Goal: Navigation & Orientation: Find specific page/section

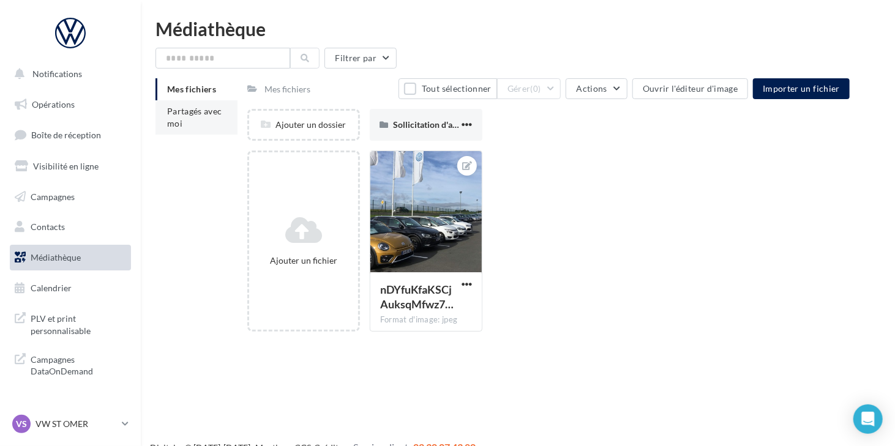
click at [205, 114] on span "Partagés avec moi" at bounding box center [194, 117] width 55 height 23
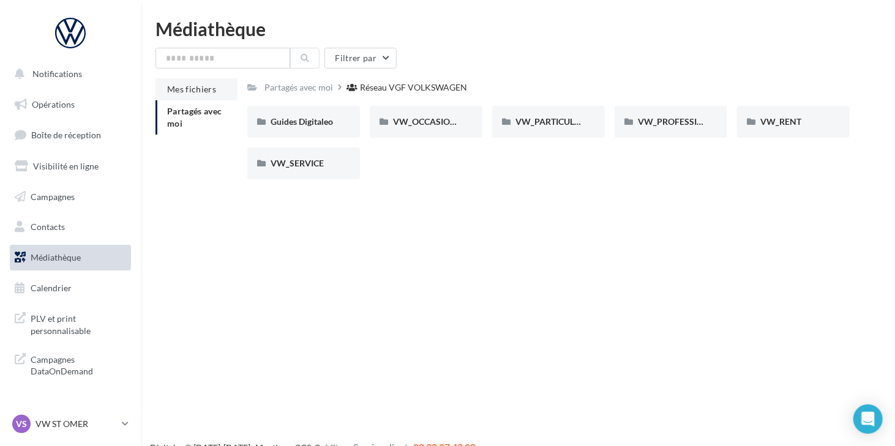
click at [179, 83] on li "Mes fichiers" at bounding box center [196, 89] width 82 height 22
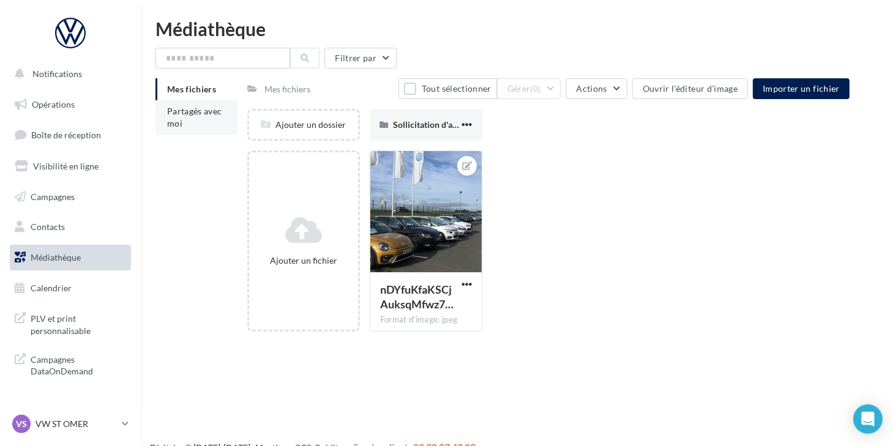
click at [200, 117] on li "Partagés avec moi" at bounding box center [196, 117] width 82 height 34
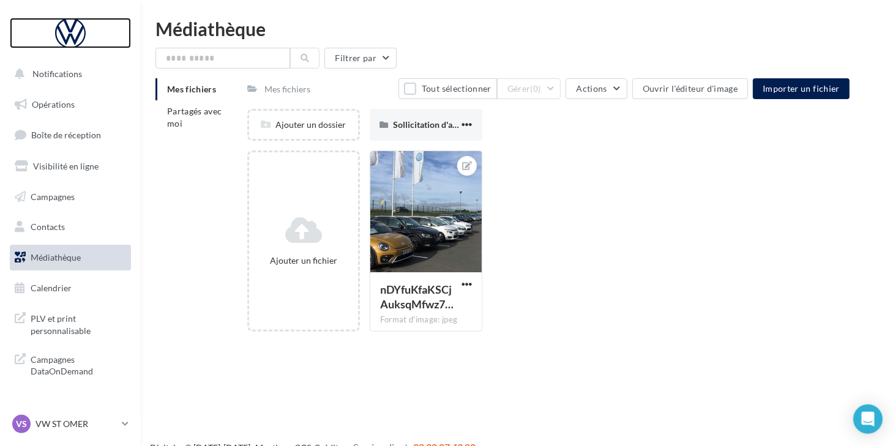
click at [66, 32] on div at bounding box center [70, 33] width 98 height 31
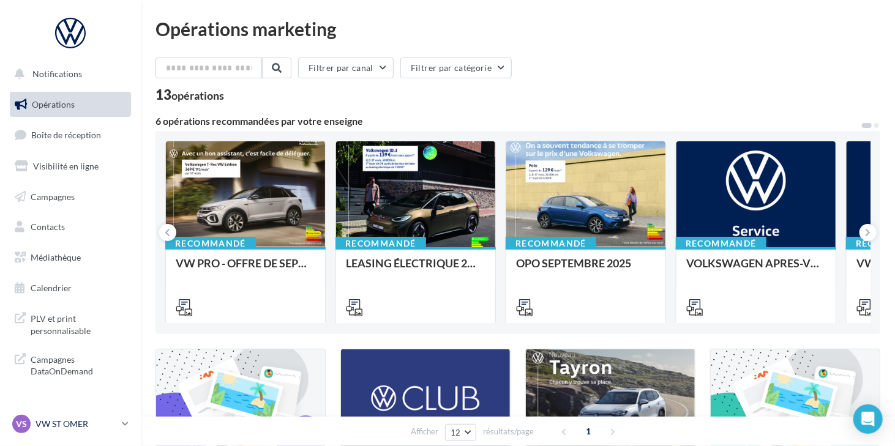
click at [81, 425] on p "VW ST OMER" at bounding box center [76, 424] width 81 height 12
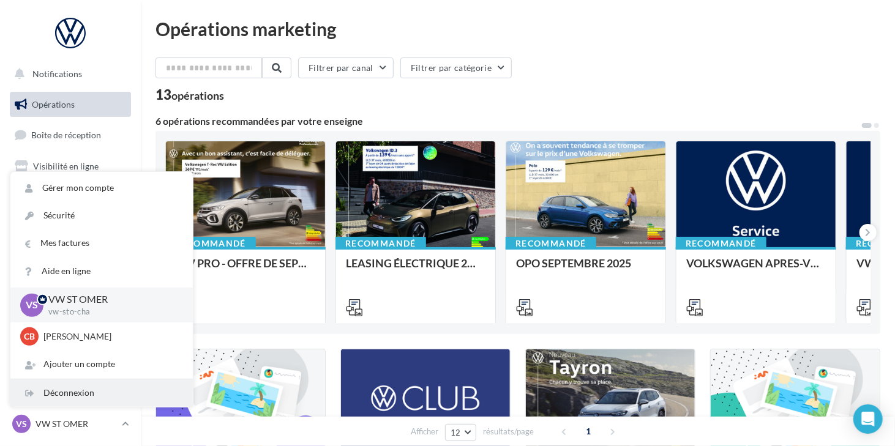
click at [81, 402] on div "Déconnexion" at bounding box center [101, 394] width 182 height 28
